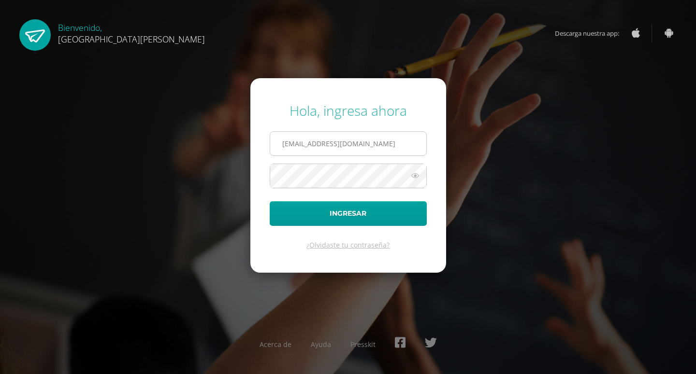
drag, startPoint x: 373, startPoint y: 134, endPoint x: 237, endPoint y: 132, distance: 135.8
click at [270, 132] on input "josepvivar@gmail.com" at bounding box center [348, 144] width 156 height 24
type input "20180058"
click at [414, 178] on icon at bounding box center [415, 176] width 13 height 12
click at [270, 202] on button "Ingresar" at bounding box center [348, 214] width 157 height 25
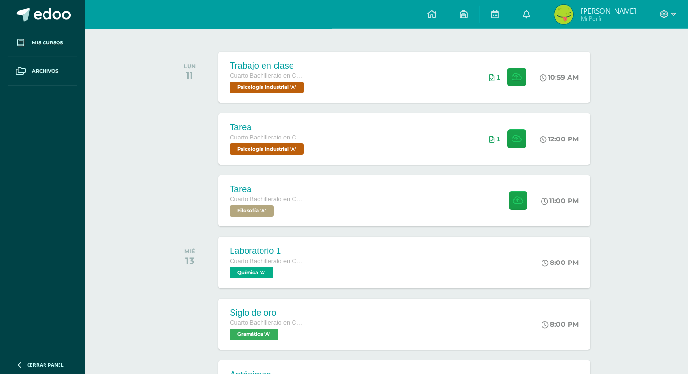
scroll to position [139, 0]
click at [349, 47] on div "AGOSTO LUN 11 Trabajo en clase Cuarto Bachillerato en CCLL en Diseño Grafico Ps…" at bounding box center [386, 66] width 437 height 78
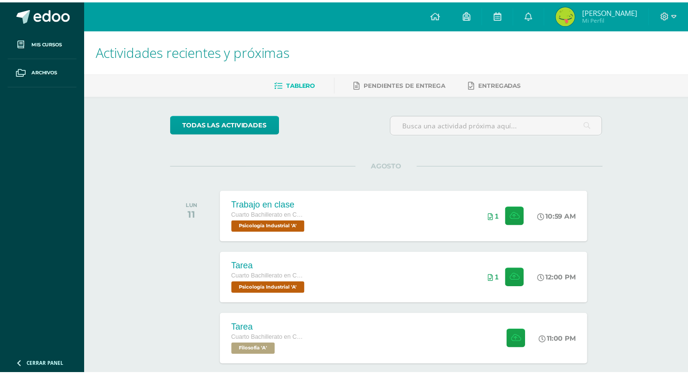
scroll to position [89, 0]
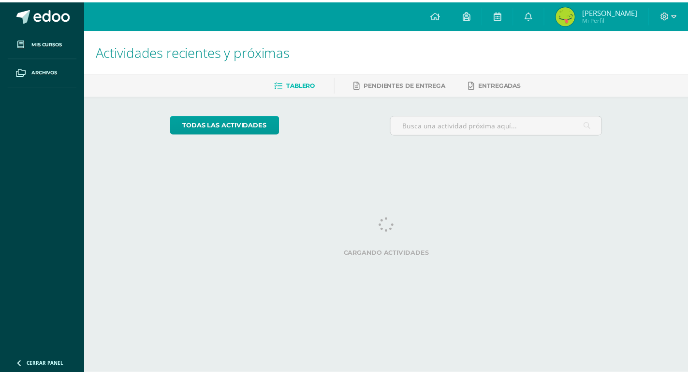
scroll to position [89, 0]
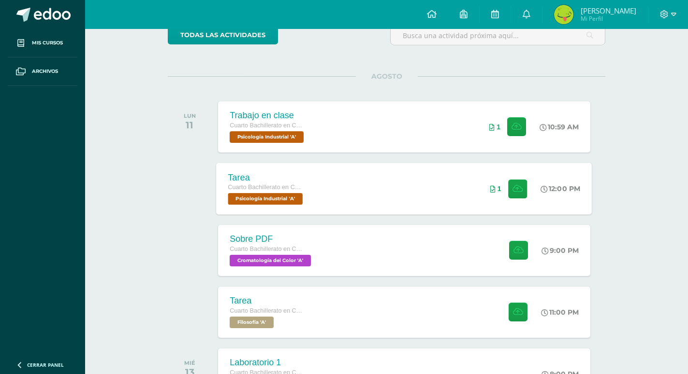
scroll to position [139, 0]
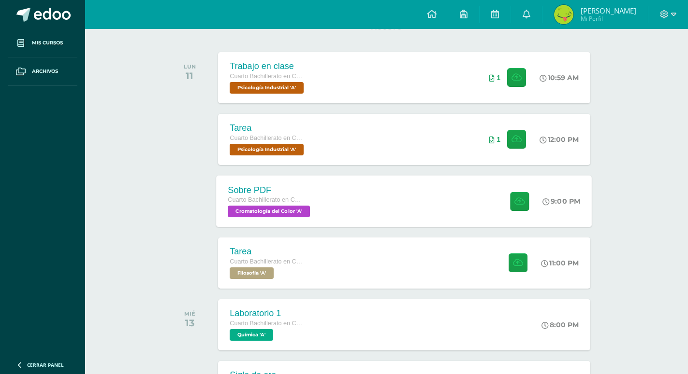
click at [392, 198] on div "Sobre PDF Cuarto Bachillerato en CCLL en Diseño Grafico Cromatología del Color …" at bounding box center [403, 201] width 375 height 52
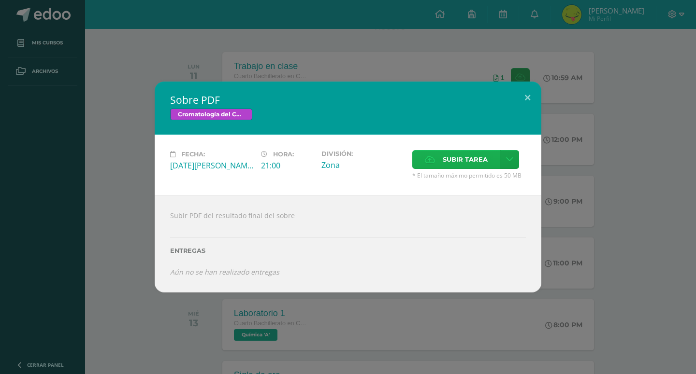
click at [451, 163] on span "Subir tarea" at bounding box center [465, 160] width 45 height 18
click at [0, 0] on input "Subir tarea" at bounding box center [0, 0] width 0 height 0
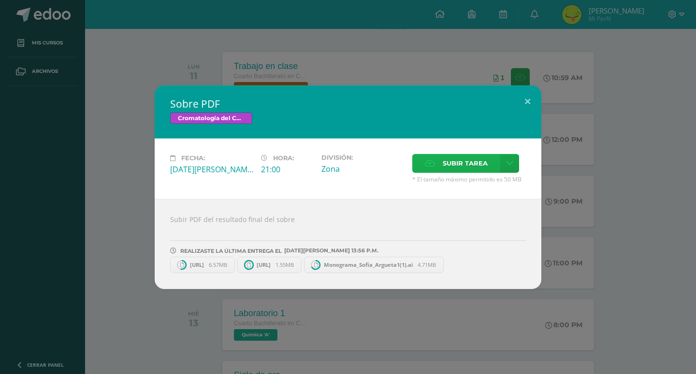
click at [449, 155] on span "Subir tarea" at bounding box center [465, 164] width 45 height 18
click at [0, 0] on input "Subir tarea" at bounding box center [0, 0] width 0 height 0
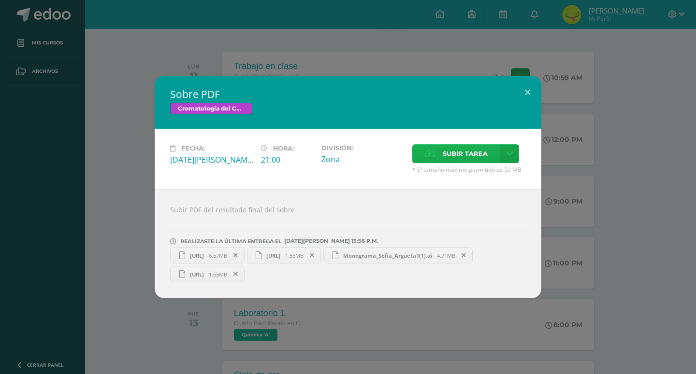
click at [455, 155] on span "Subir tarea" at bounding box center [465, 154] width 45 height 18
click at [0, 0] on input "Subir tarea" at bounding box center [0, 0] width 0 height 0
click at [618, 164] on div "Sobre PDF Cromatología del Color Fecha: Lunes 11 de Agosto Hora: 21:00 División…" at bounding box center [348, 187] width 688 height 223
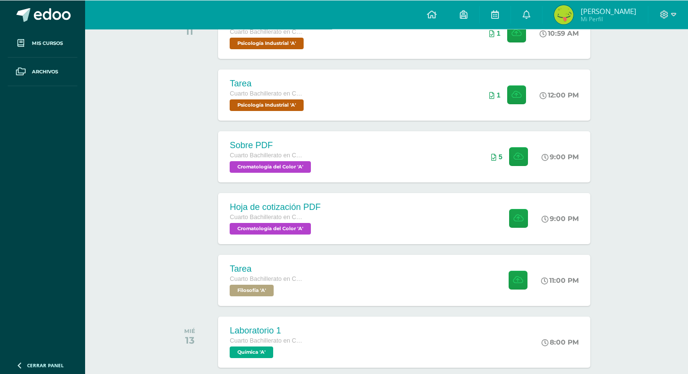
scroll to position [197, 0]
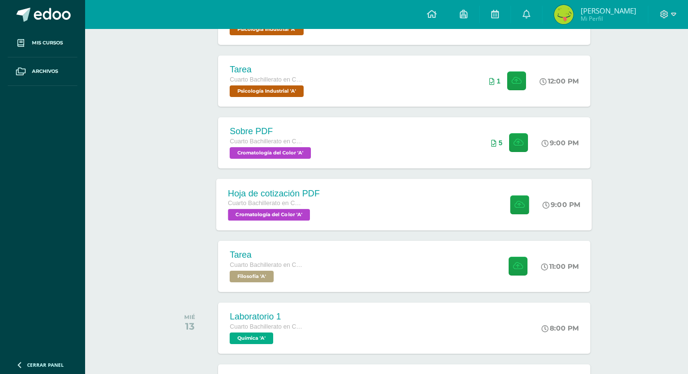
click at [285, 213] on span "Cromatología del Color 'A'" at bounding box center [269, 215] width 82 height 12
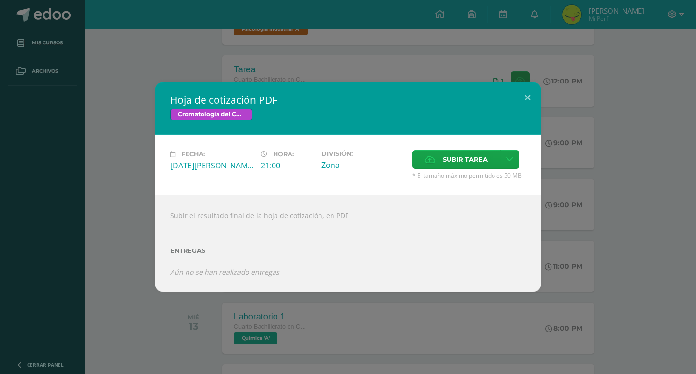
click at [84, 374] on div "Hoja de cotización PDF Cromatología del Color Fecha: [DATE][PERSON_NAME] Hora: …" at bounding box center [348, 187] width 696 height 374
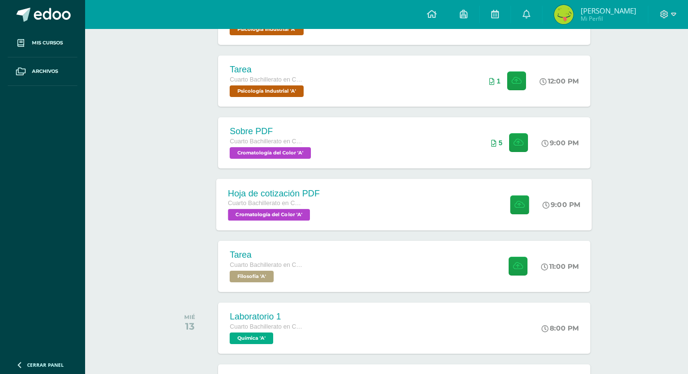
click at [445, 221] on div "Hoja de cotización PDF Cuarto Bachillerato en CCLL en Diseño Grafico Cromatolog…" at bounding box center [403, 205] width 375 height 52
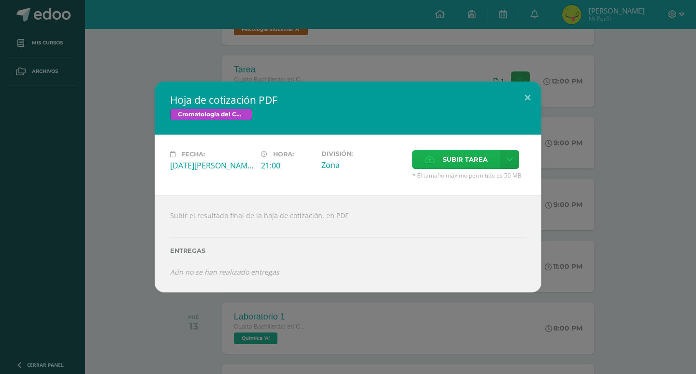
click at [445, 161] on span "Subir tarea" at bounding box center [465, 160] width 45 height 18
click at [0, 0] on input "Subir tarea" at bounding box center [0, 0] width 0 height 0
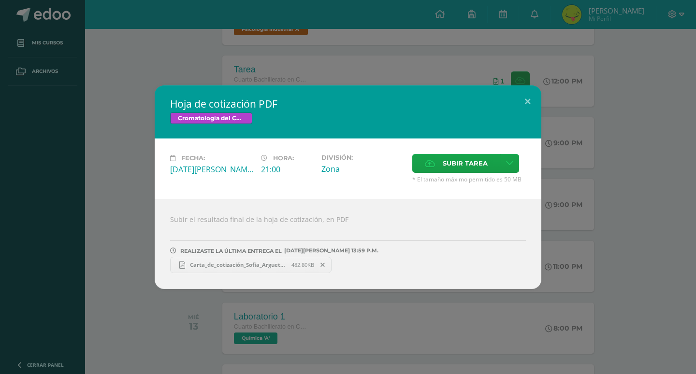
click at [623, 183] on div "Hoja de cotización PDF Cromatología del Color Fecha: [DATE][PERSON_NAME] Hora: …" at bounding box center [348, 188] width 688 height 204
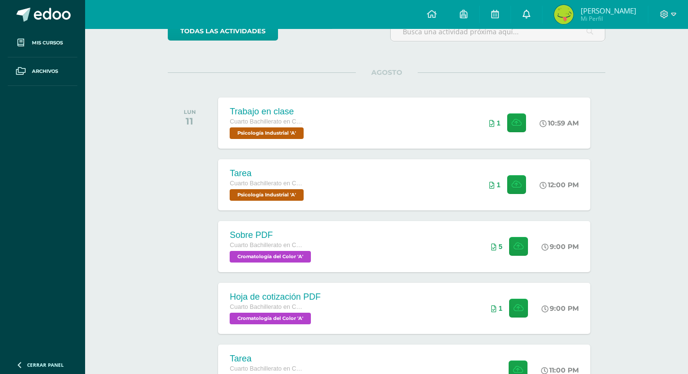
scroll to position [49, 0]
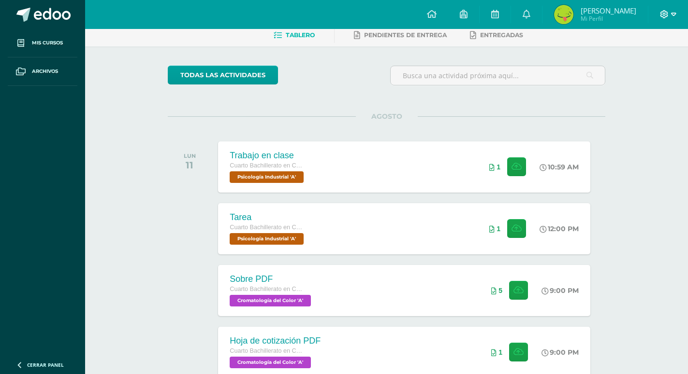
click at [669, 17] on span at bounding box center [668, 14] width 16 height 11
click at [639, 68] on span "Cerrar sesión" at bounding box center [642, 65] width 43 height 9
